Goal: Check status

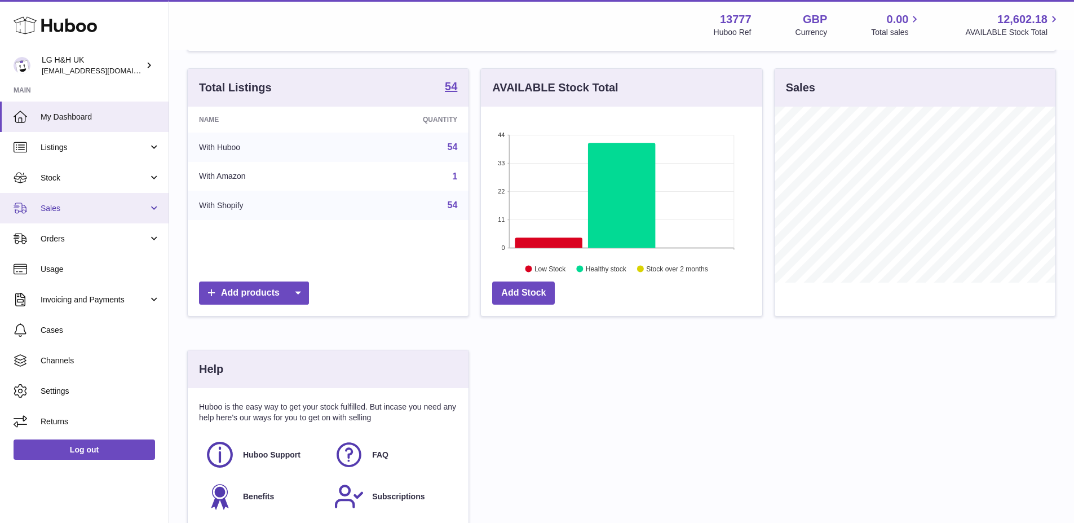
scroll to position [94, 0]
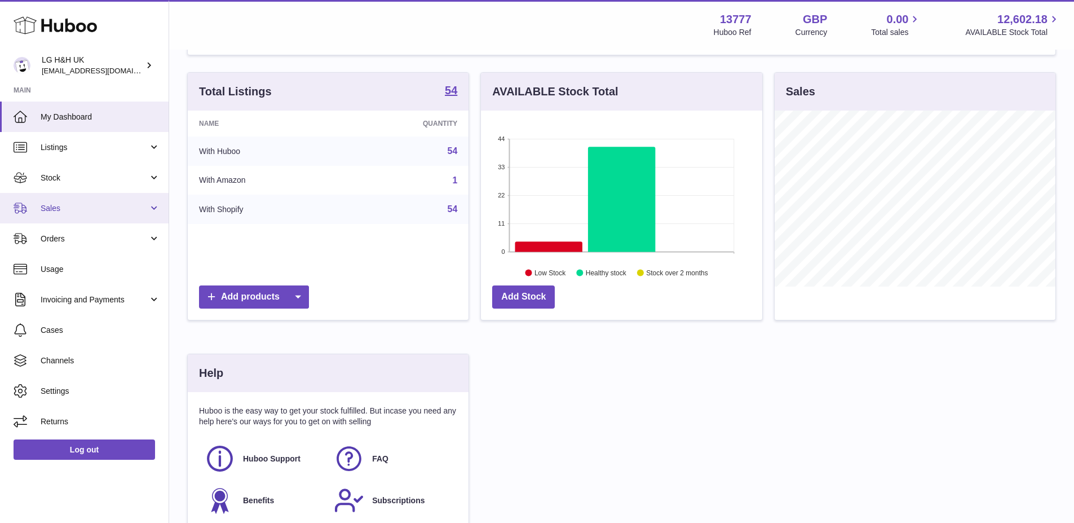
click at [103, 196] on link "Sales" at bounding box center [84, 208] width 169 height 30
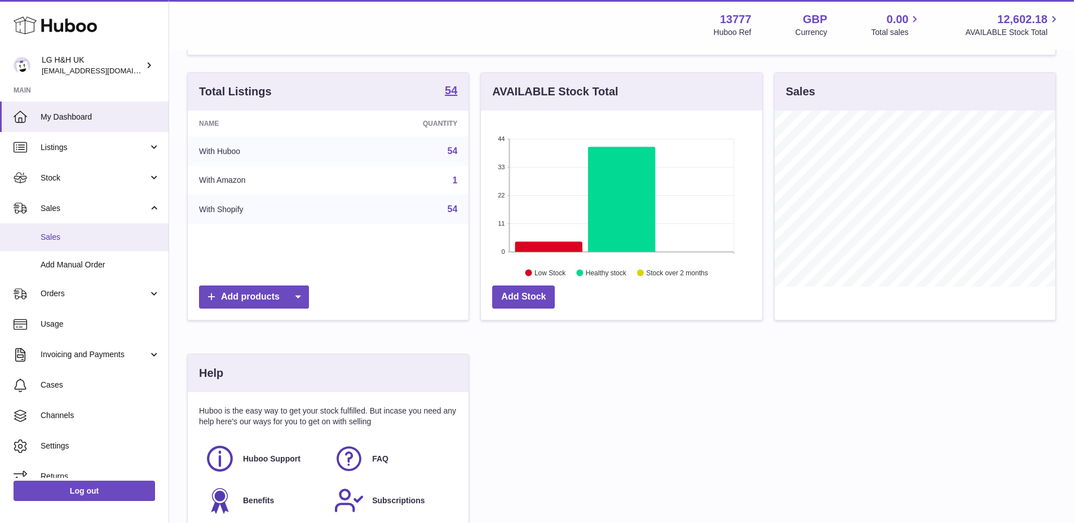
click at [99, 237] on span "Sales" at bounding box center [101, 237] width 120 height 11
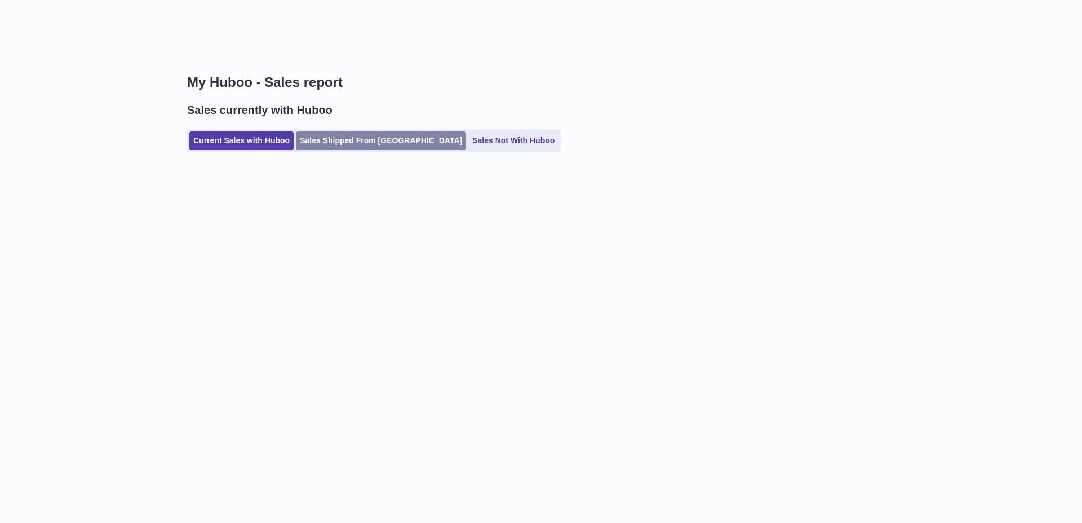
click at [390, 138] on link "Sales Shipped From [GEOGRAPHIC_DATA]" at bounding box center [381, 140] width 170 height 19
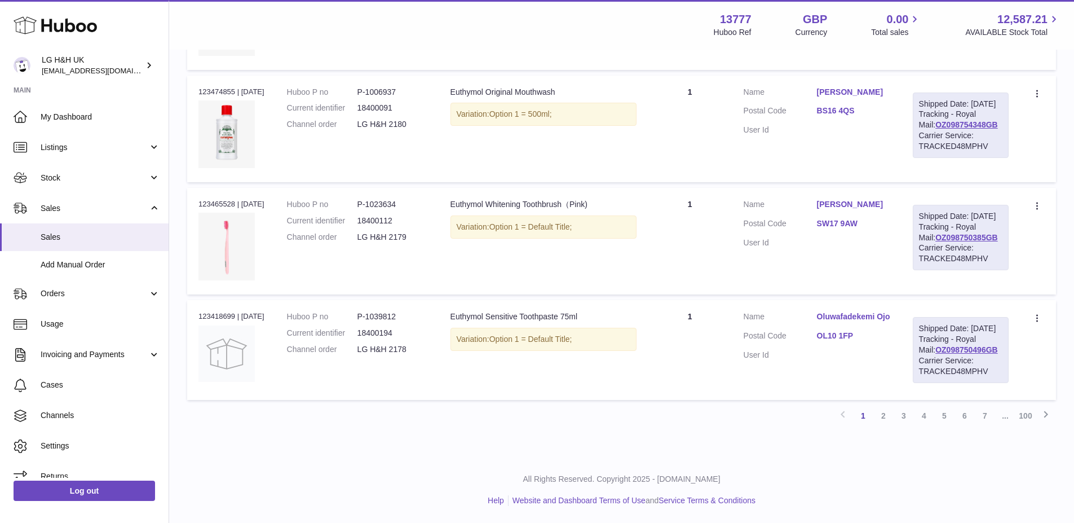
scroll to position [1020, 0]
click at [79, 240] on span "Sales" at bounding box center [101, 237] width 120 height 11
